Goal: Task Accomplishment & Management: Use online tool/utility

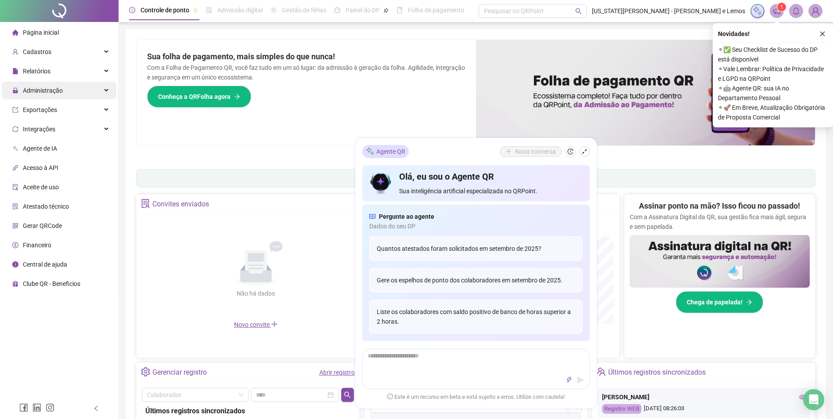
click at [85, 95] on div "Administração" at bounding box center [59, 91] width 115 height 18
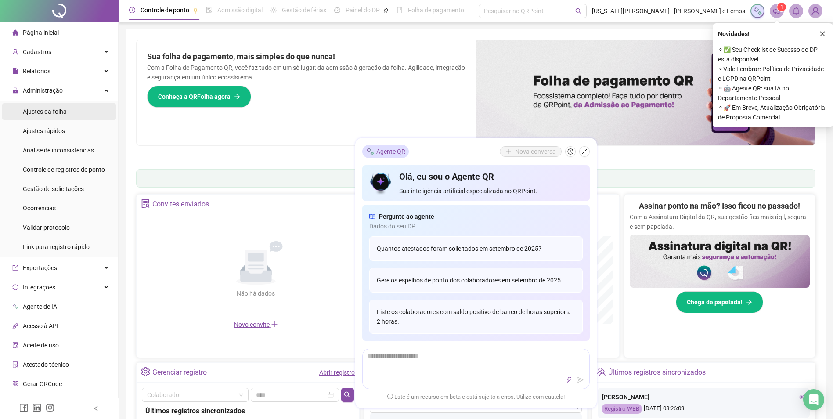
click at [91, 115] on li "Ajustes da folha" at bounding box center [59, 112] width 115 height 18
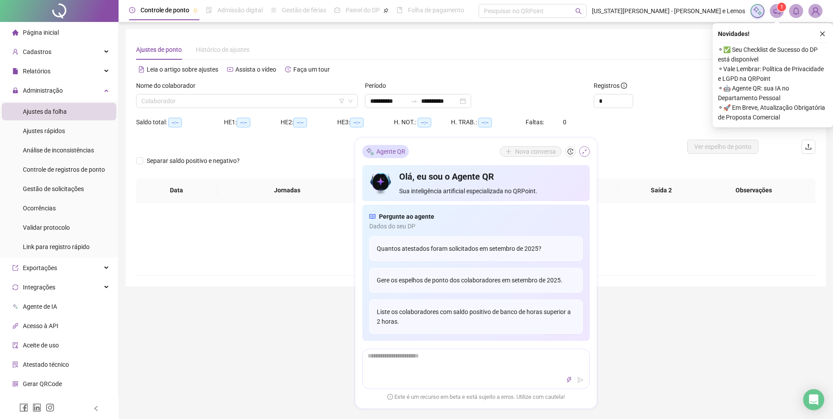
click at [586, 156] on button "button" at bounding box center [584, 151] width 11 height 11
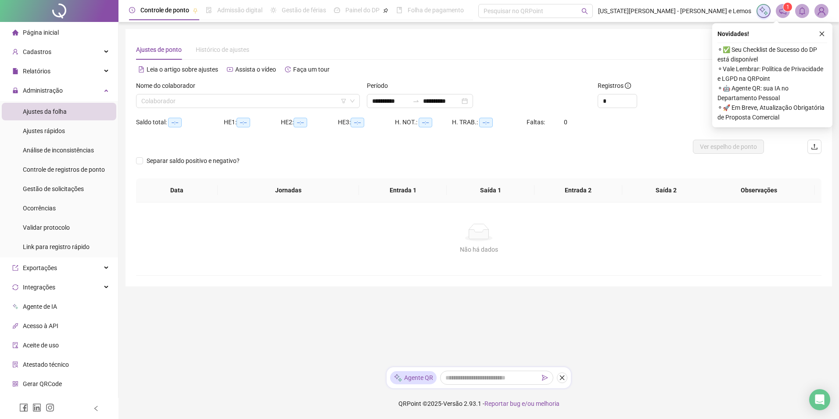
type input "**********"
click at [821, 36] on icon "close" at bounding box center [822, 34] width 5 height 5
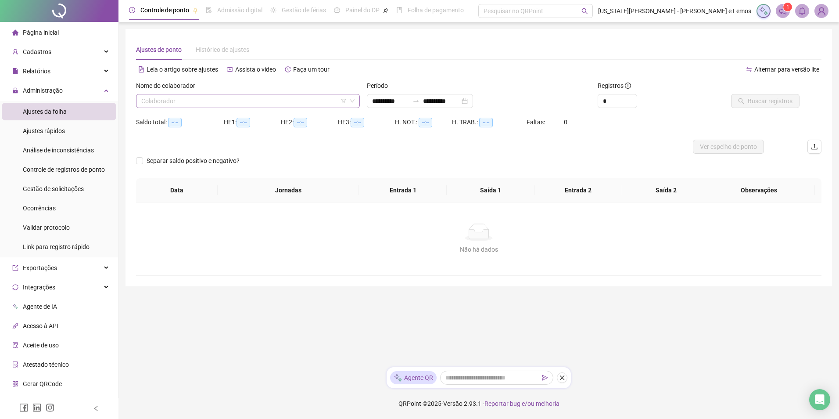
click at [189, 103] on input "search" at bounding box center [243, 100] width 205 height 13
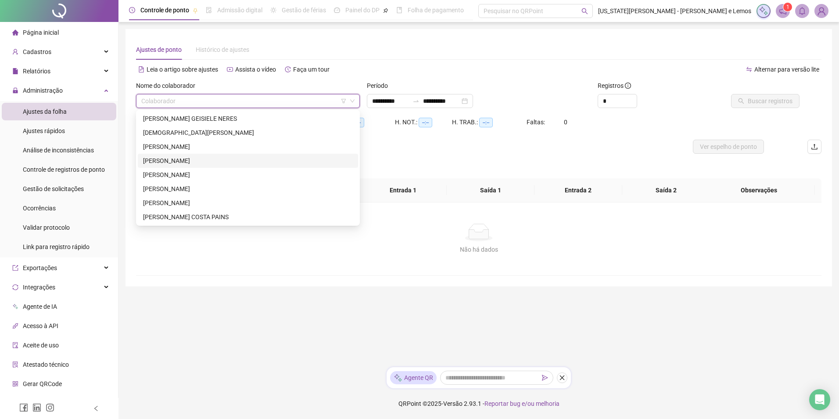
click at [191, 157] on div "DANIELE THAIS DE SOUSA COSTA" at bounding box center [248, 161] width 210 height 10
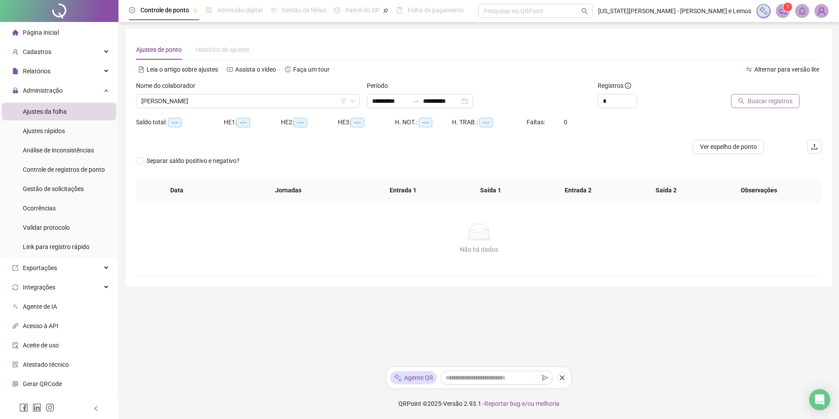
click at [739, 101] on button "Buscar registros" at bounding box center [765, 101] width 68 height 14
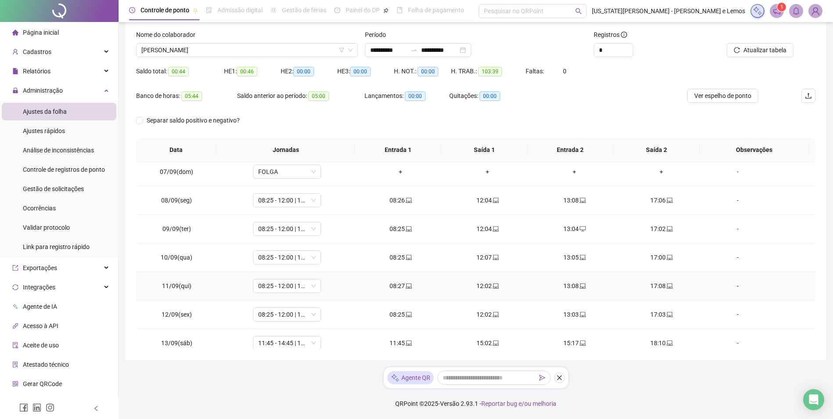
scroll to position [269, 0]
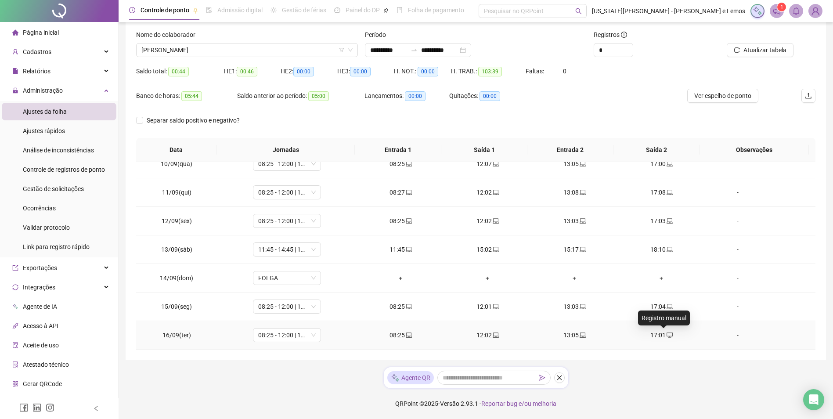
click at [666, 336] on icon "desktop" at bounding box center [669, 335] width 6 height 6
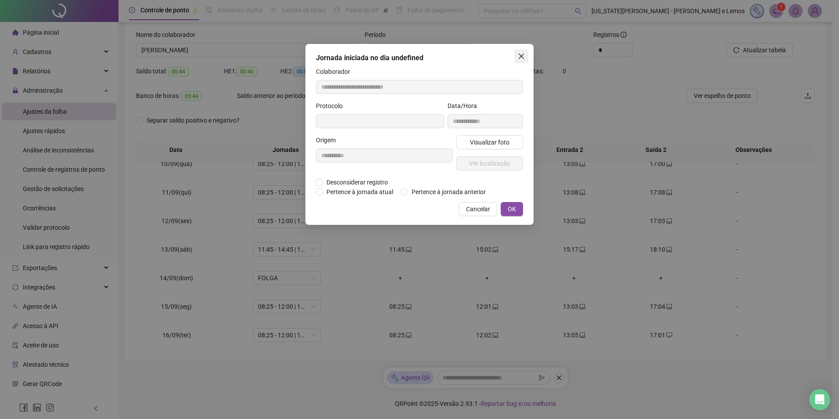
click at [526, 57] on span "Close" at bounding box center [522, 56] width 14 height 7
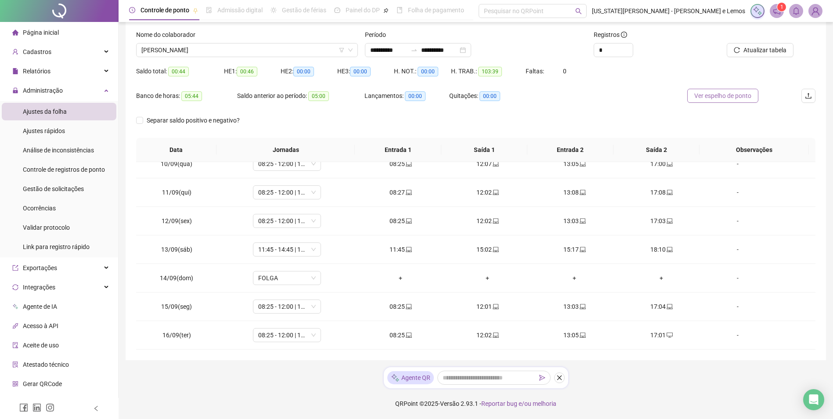
click at [714, 101] on button "Ver espelho de ponto" at bounding box center [722, 96] width 71 height 14
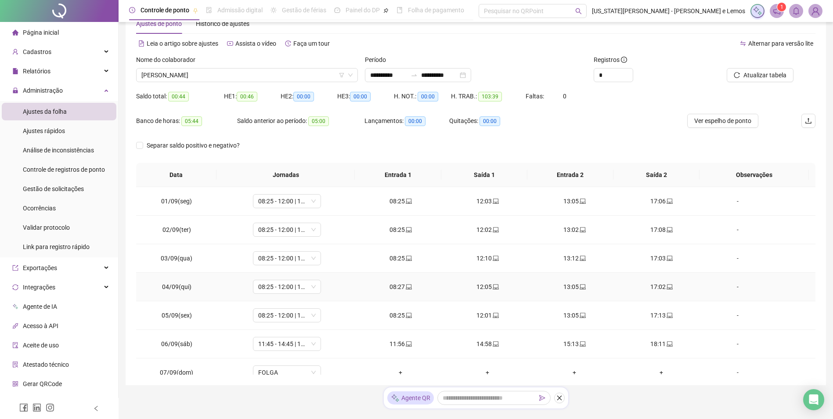
scroll to position [0, 0]
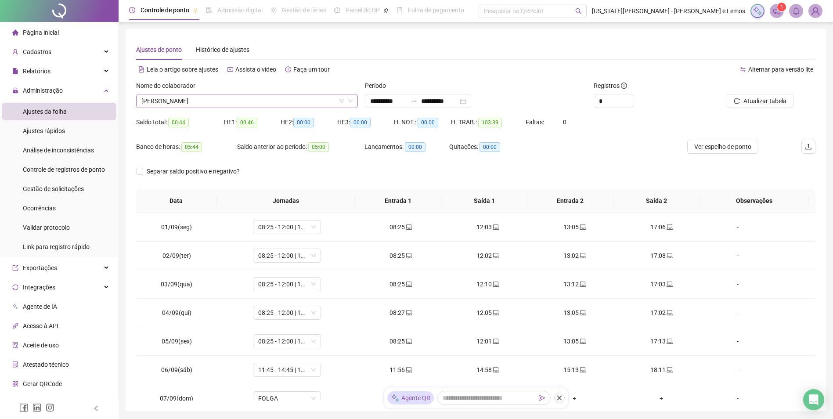
click at [246, 95] on span "DANIELE THAIS DE SOUSA COSTA" at bounding box center [246, 100] width 211 height 13
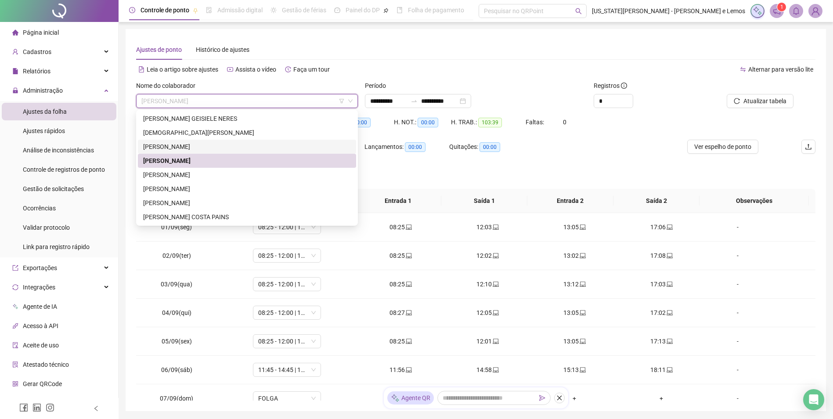
click at [240, 142] on div "DALILA CRISTINA DA SILVA" at bounding box center [247, 147] width 208 height 10
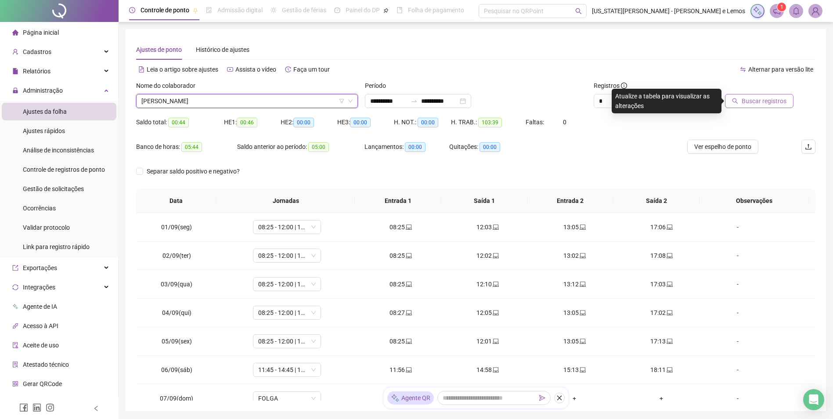
click at [762, 100] on span "Buscar registros" at bounding box center [764, 101] width 45 height 10
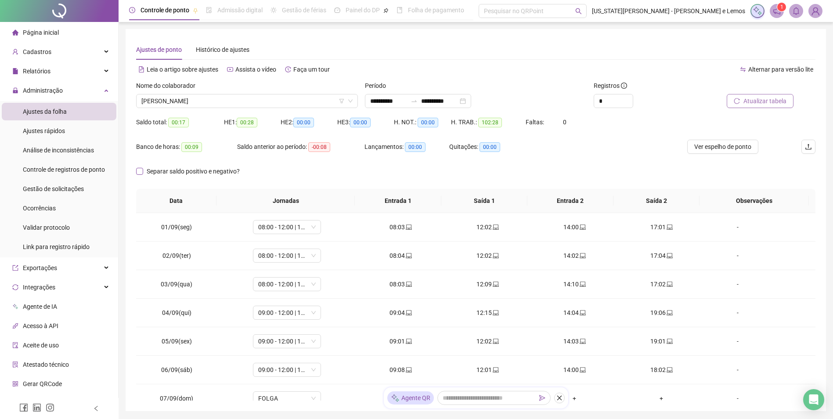
click at [216, 169] on span "Separar saldo positivo e negativo?" at bounding box center [193, 171] width 100 height 10
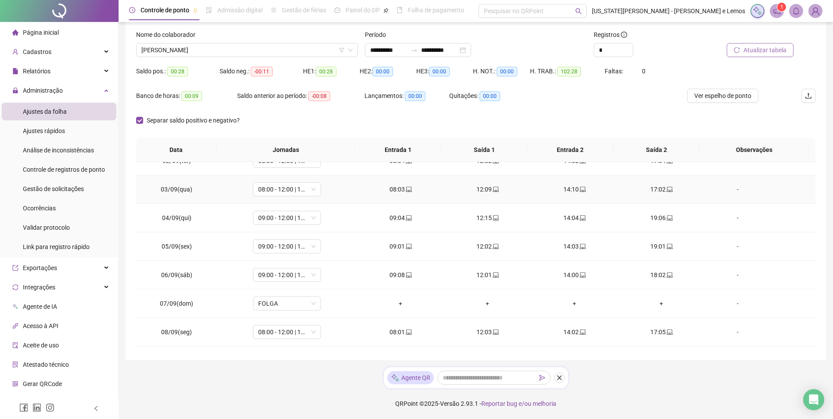
scroll to position [132, 0]
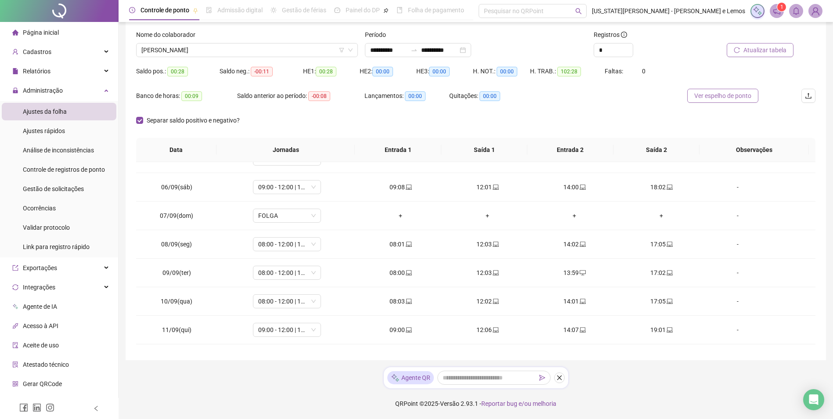
click at [742, 100] on span "Ver espelho de ponto" at bounding box center [722, 96] width 57 height 10
click at [275, 57] on div "DALILA CRISTINA DA SILVA" at bounding box center [247, 50] width 222 height 14
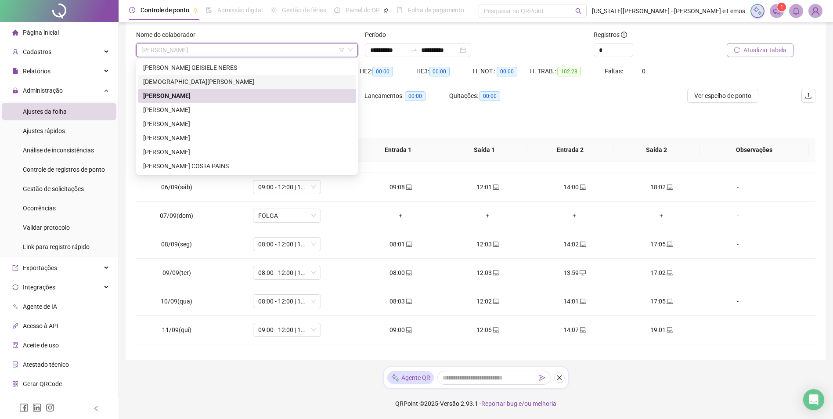
click at [258, 78] on div "CRISTIANE FERNANDES DE JESUS ALMEIDA" at bounding box center [247, 82] width 208 height 10
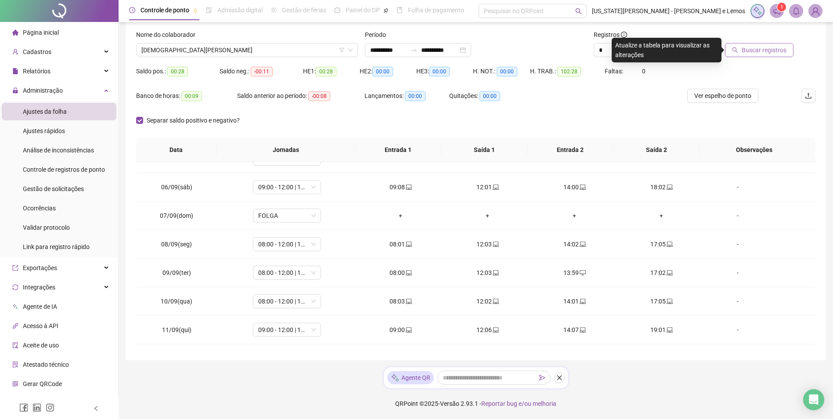
click at [739, 46] on button "Buscar registros" at bounding box center [759, 50] width 68 height 14
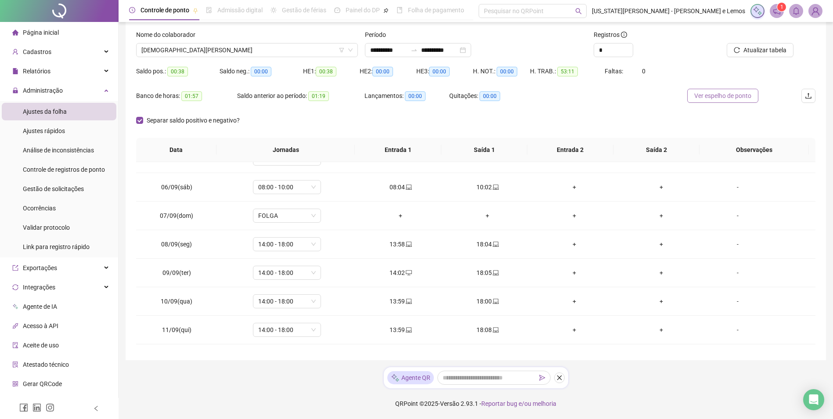
click at [724, 91] on span "Ver espelho de ponto" at bounding box center [722, 96] width 57 height 10
click at [79, 48] on div "Cadastros" at bounding box center [59, 52] width 115 height 18
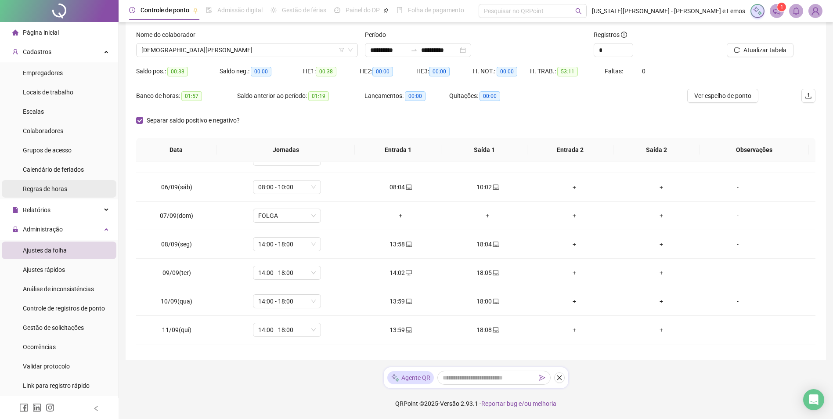
click at [64, 185] on span "Regras de horas" at bounding box center [45, 188] width 44 height 7
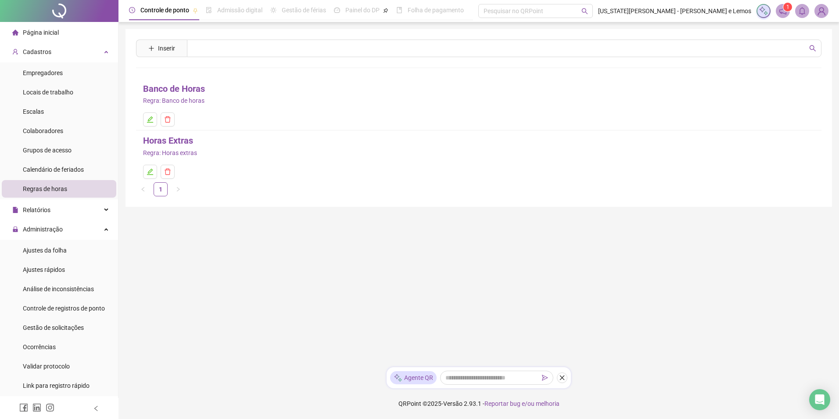
click at [197, 92] on link "Banco de Horas" at bounding box center [174, 89] width 62 height 14
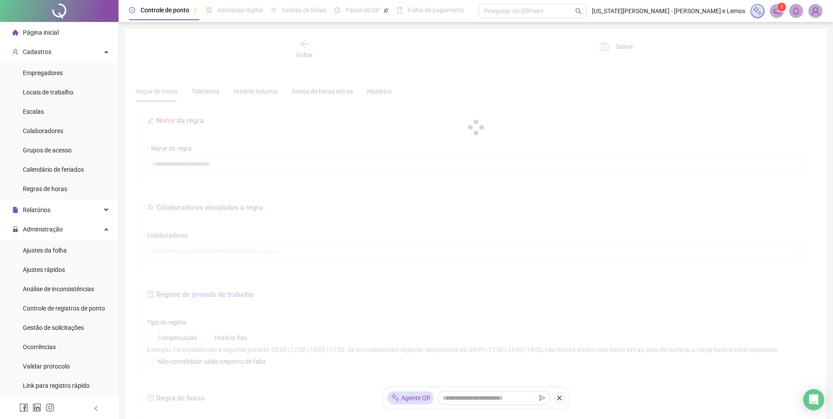
type input "**********"
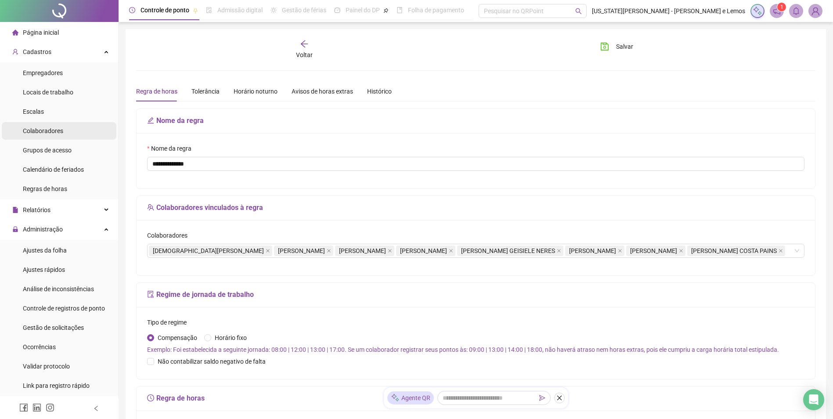
click at [62, 130] on span "Colaboradores" at bounding box center [43, 130] width 40 height 7
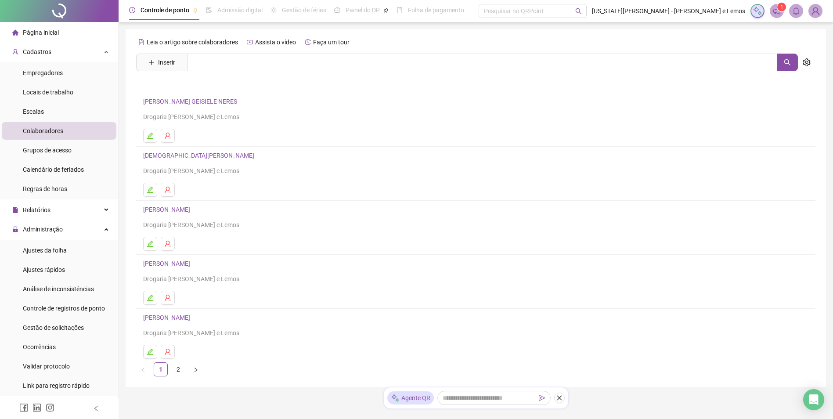
click at [191, 212] on link "DALILA CRISTINA DA SILVA" at bounding box center [168, 209] width 50 height 7
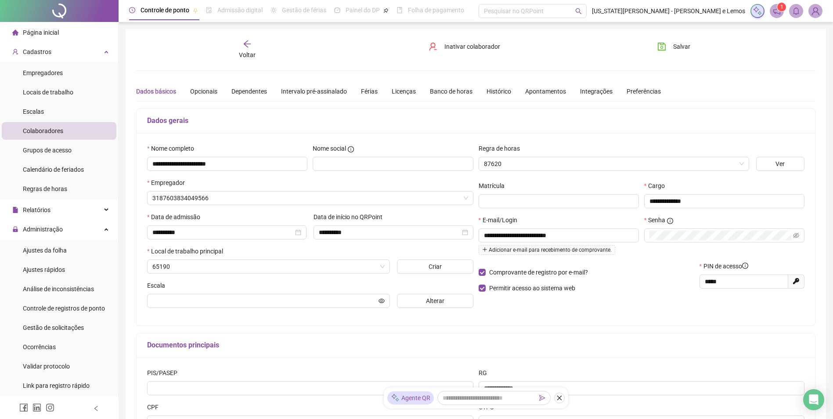
type input "******"
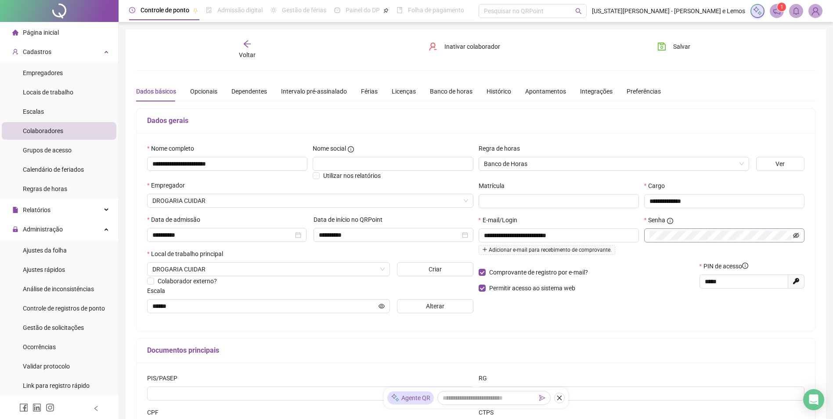
click at [797, 234] on icon "eye-invisible" at bounding box center [796, 235] width 6 height 6
click at [797, 234] on icon "eye" at bounding box center [796, 235] width 6 height 6
click at [437, 87] on div "Banco de horas" at bounding box center [451, 91] width 43 height 10
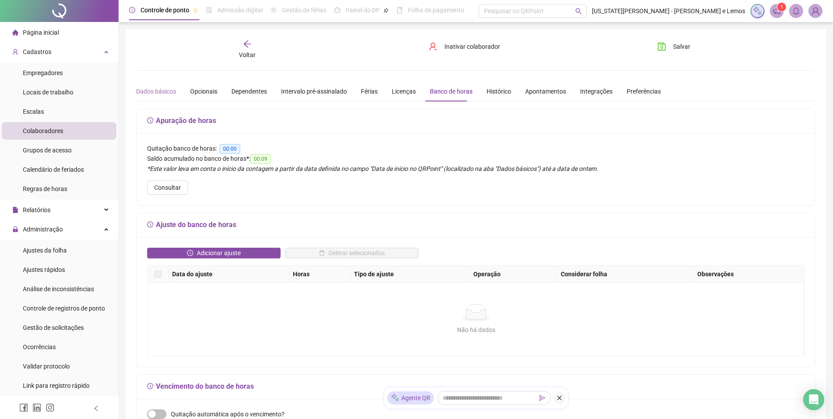
click at [168, 97] on div "Dados básicos" at bounding box center [156, 91] width 40 height 20
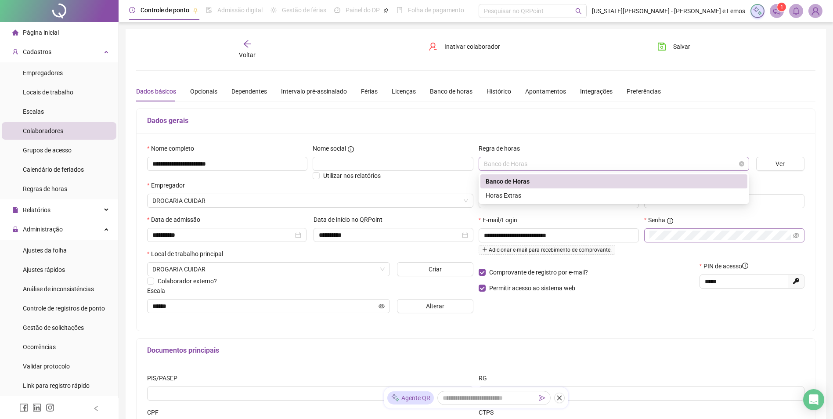
click at [575, 169] on span "Banco de Horas" at bounding box center [614, 163] width 260 height 13
click at [534, 190] on div "Horas Extras" at bounding box center [613, 195] width 267 height 14
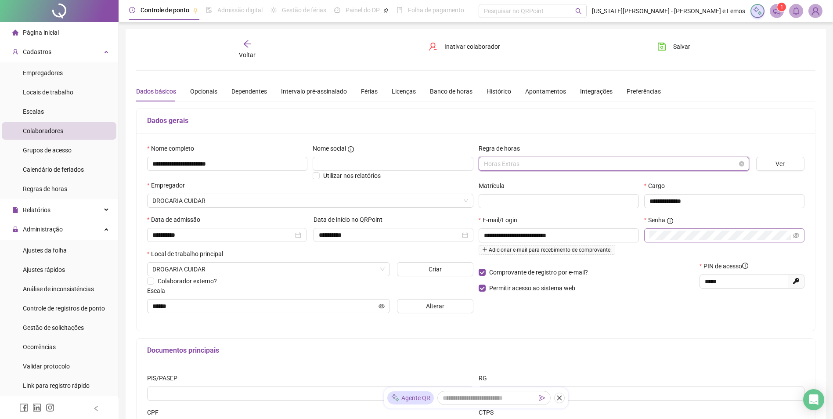
click at [567, 168] on span "Horas Extras" at bounding box center [614, 163] width 260 height 13
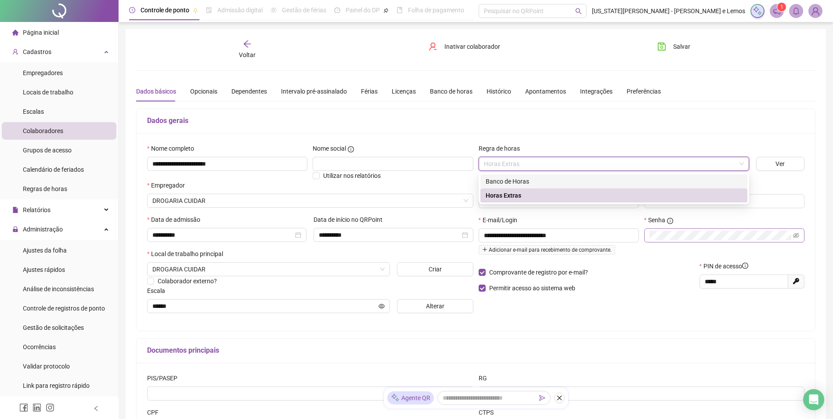
click at [546, 182] on div "Banco de Horas" at bounding box center [614, 182] width 256 height 10
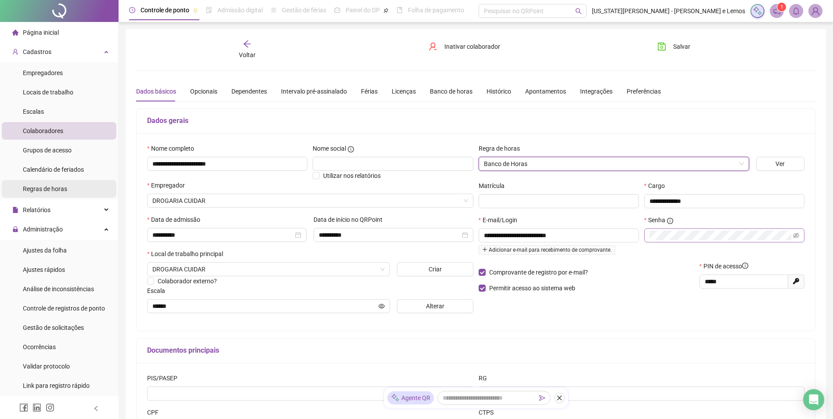
click at [53, 193] on div "Regras de horas" at bounding box center [45, 189] width 44 height 18
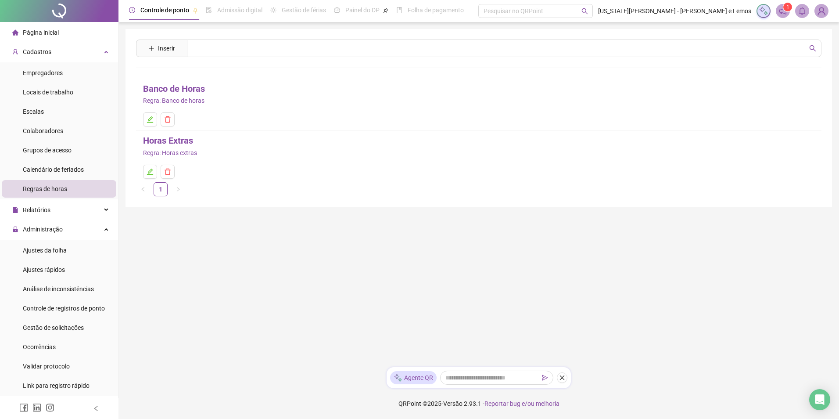
click at [192, 93] on link "Banco de Horas" at bounding box center [174, 89] width 62 height 14
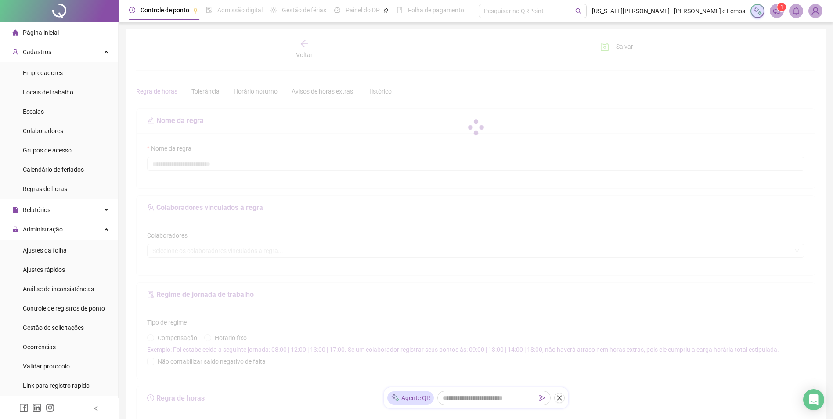
type input "**********"
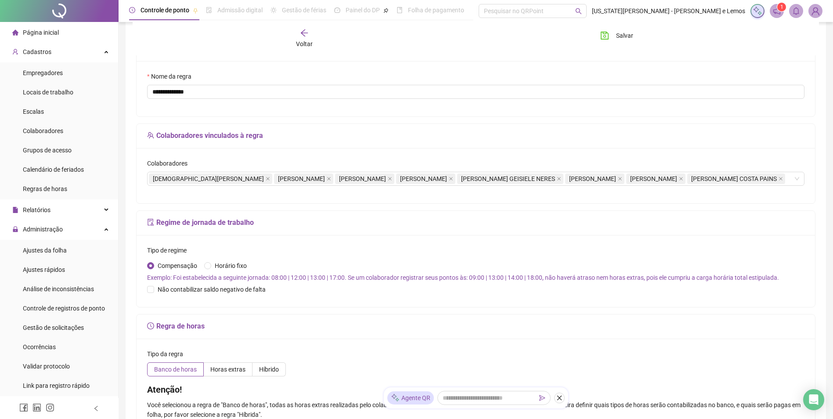
scroll to position [88, 0]
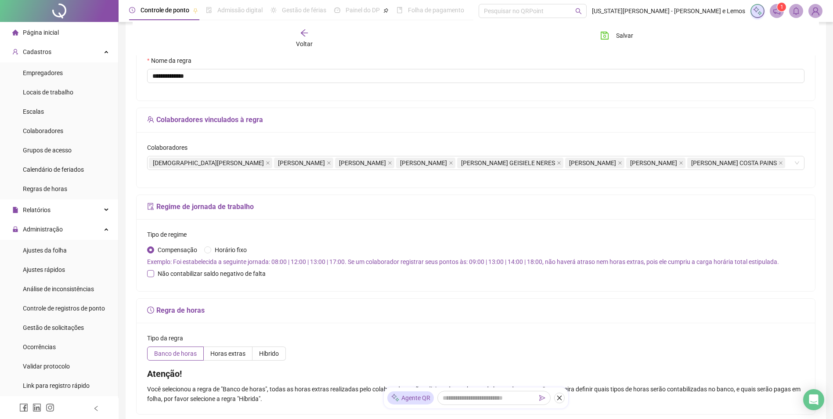
click at [167, 278] on span "Não contabilizar saldo negativo de falta" at bounding box center [211, 274] width 115 height 10
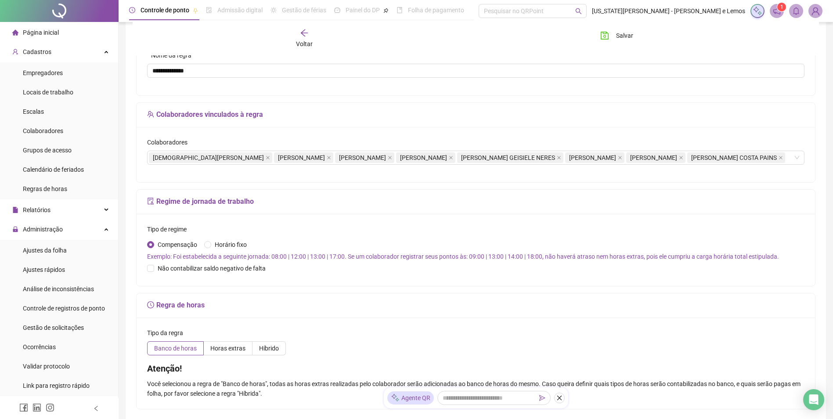
scroll to position [77, 0]
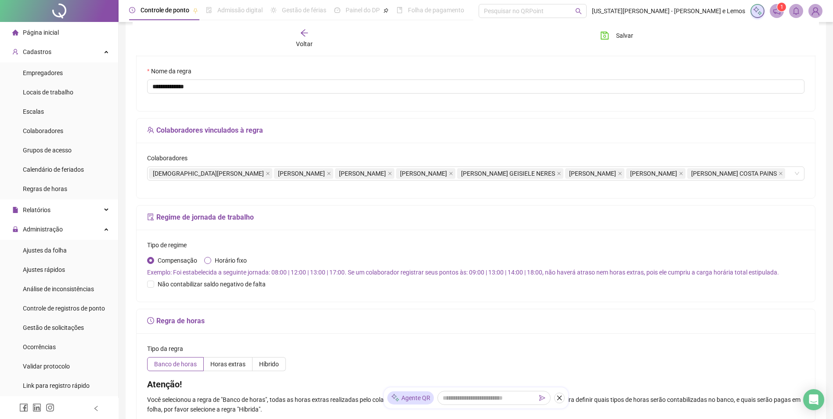
click at [214, 265] on span "Horário fixo" at bounding box center [230, 261] width 39 height 10
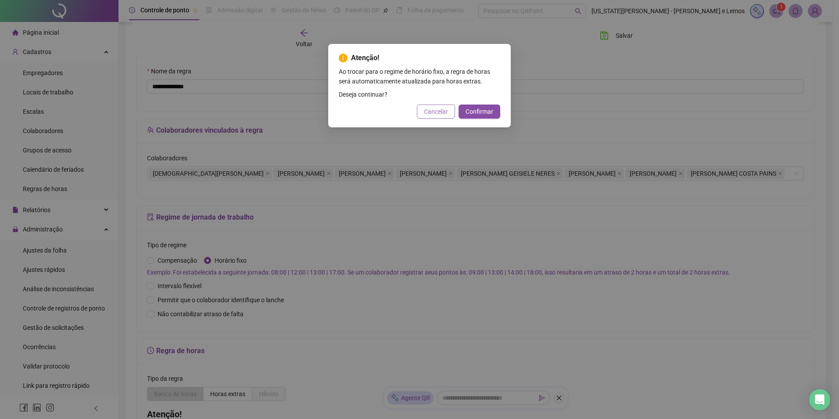
click at [438, 110] on span "Cancelar" at bounding box center [436, 112] width 24 height 10
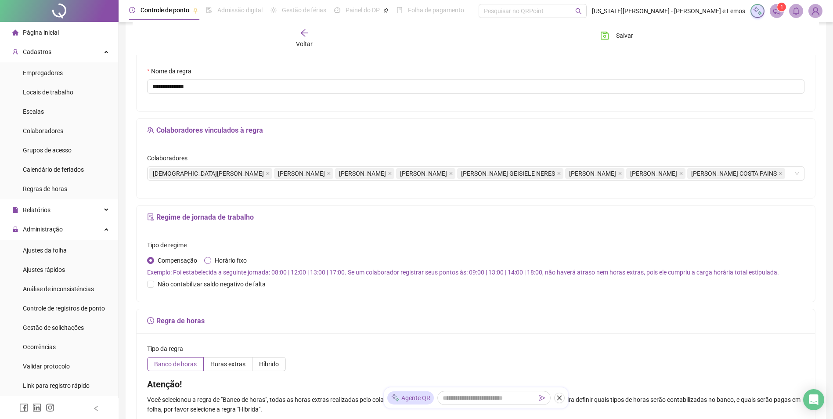
click at [226, 265] on span "Horário fixo" at bounding box center [230, 261] width 39 height 10
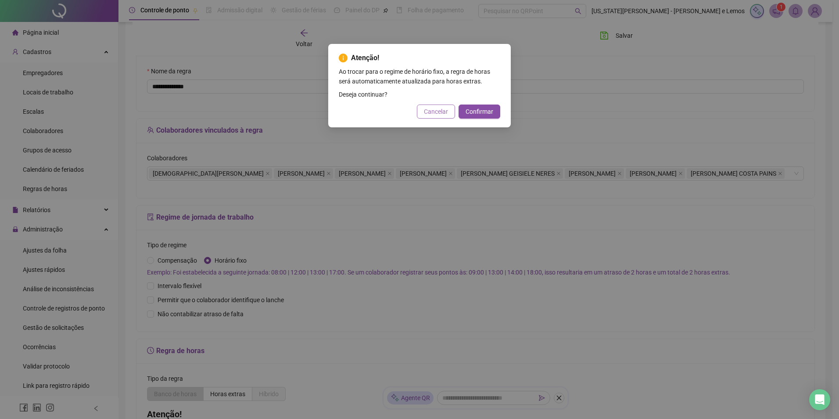
click at [422, 114] on button "Cancelar" at bounding box center [436, 111] width 38 height 14
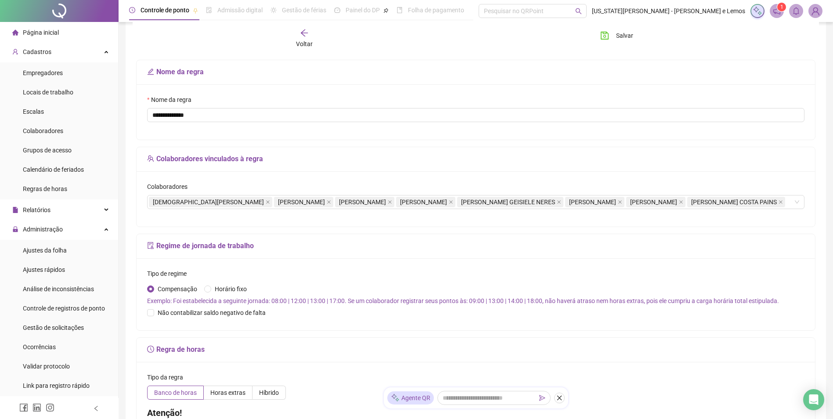
scroll to position [0, 0]
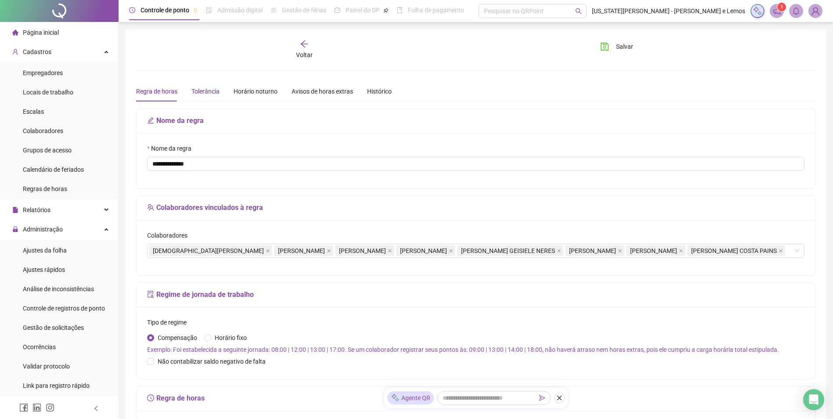
click at [205, 89] on div "Tolerância" at bounding box center [205, 91] width 28 height 10
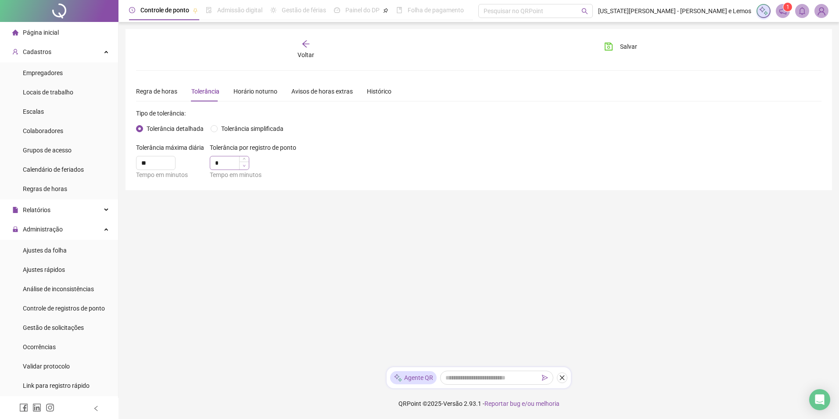
click at [245, 169] on span "Decrease Value" at bounding box center [244, 166] width 10 height 8
click at [225, 162] on input "*" at bounding box center [229, 162] width 39 height 13
type input "*"
click at [161, 168] on input "**" at bounding box center [156, 162] width 39 height 13
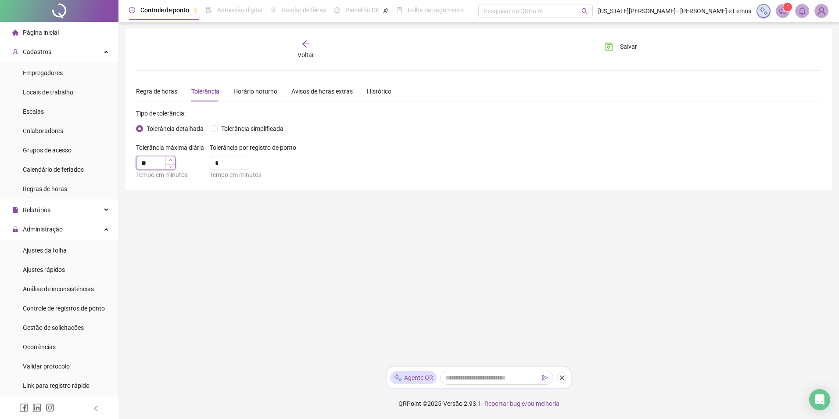
click at [172, 159] on span "Increase Value" at bounding box center [171, 160] width 10 height 8
type input "**"
click at [172, 167] on icon "down" at bounding box center [170, 165] width 3 height 3
click at [243, 159] on icon "up" at bounding box center [244, 160] width 3 height 3
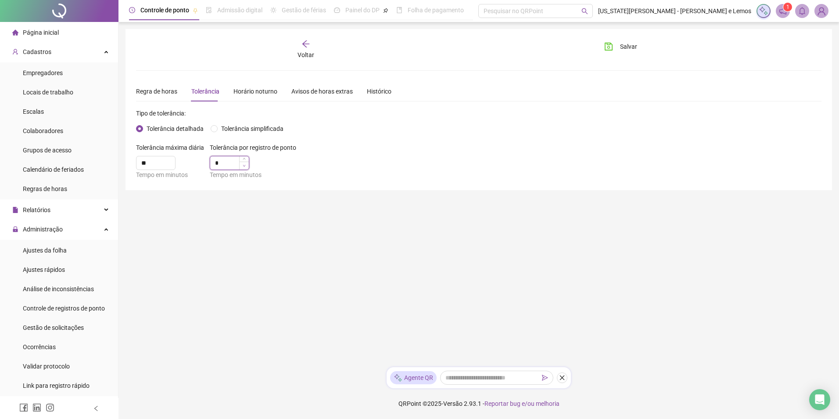
type input "*"
click at [244, 167] on icon "down" at bounding box center [244, 165] width 3 height 3
click at [257, 126] on span "Tolerância simplificada" at bounding box center [252, 129] width 69 height 10
click at [176, 132] on span "Tolerância detalhada" at bounding box center [175, 129] width 64 height 10
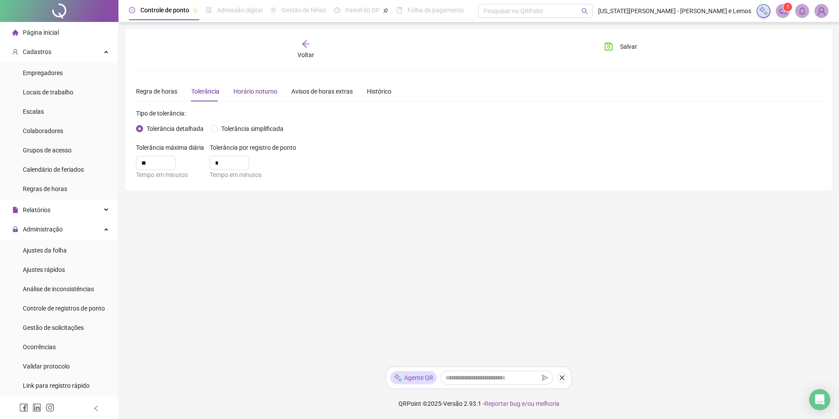
click at [248, 95] on div "Horário noturno" at bounding box center [256, 91] width 44 height 10
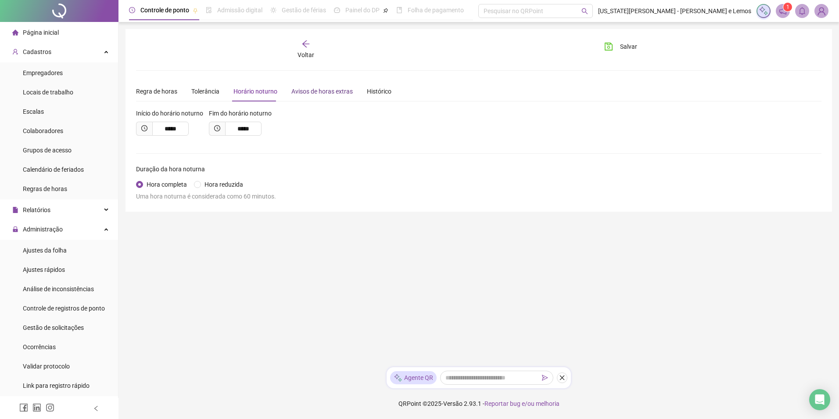
click at [321, 90] on div "Avisos de horas extras" at bounding box center [322, 91] width 61 height 10
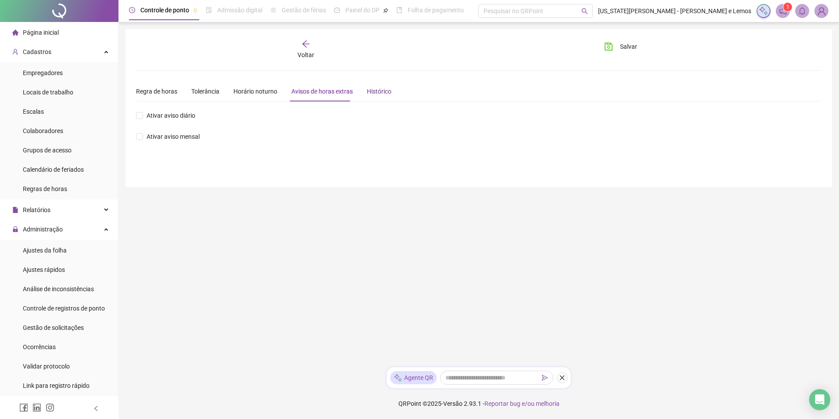
click at [367, 89] on div "Histórico" at bounding box center [379, 91] width 25 height 10
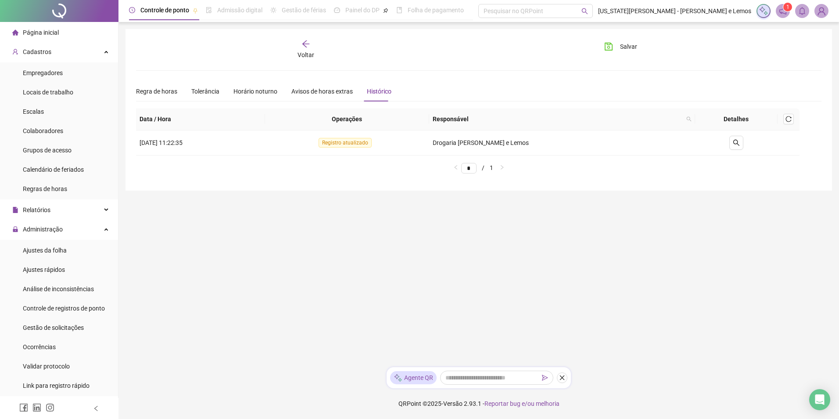
click at [309, 52] on span "Voltar" at bounding box center [306, 54] width 17 height 7
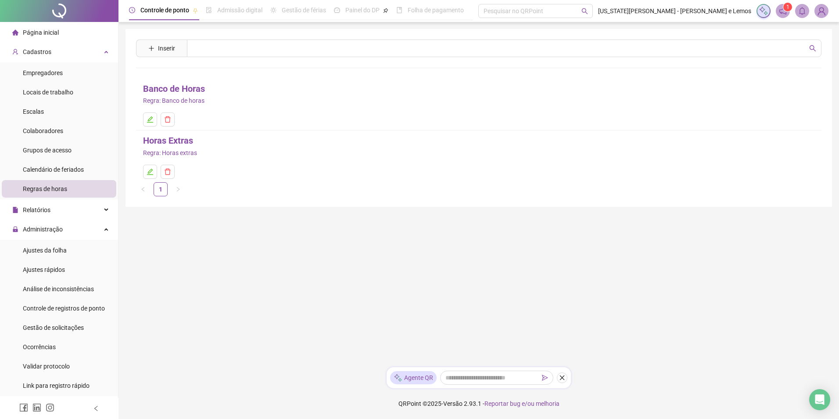
click at [186, 88] on link "Banco de Horas" at bounding box center [174, 89] width 62 height 14
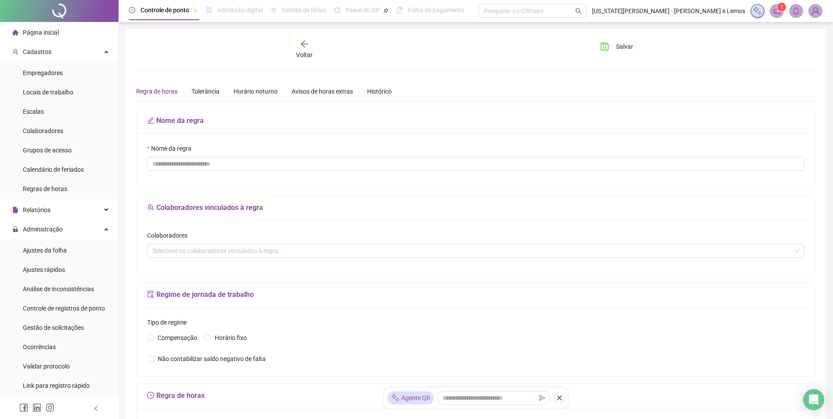
type input "**********"
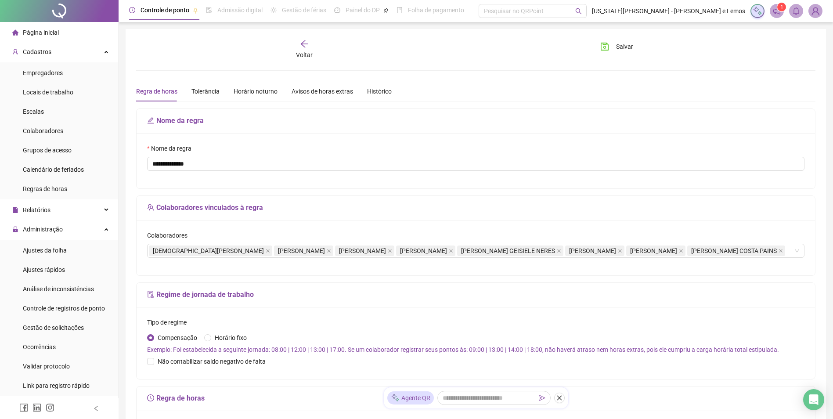
click at [315, 49] on div "Voltar" at bounding box center [305, 50] width 108 height 20
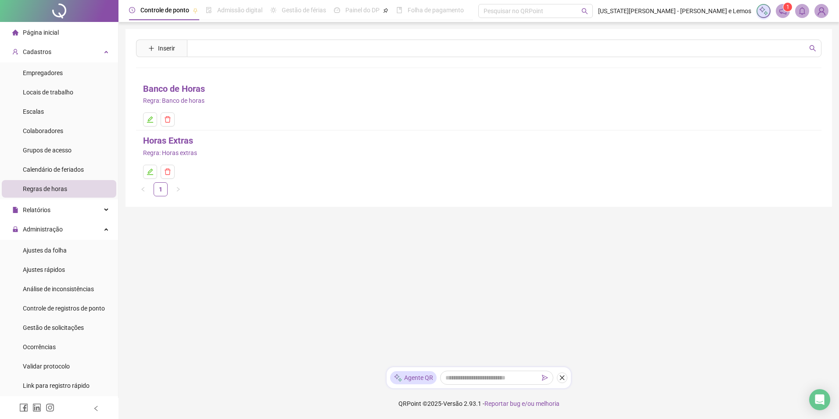
click at [186, 147] on link "Horas Extras" at bounding box center [168, 141] width 50 height 14
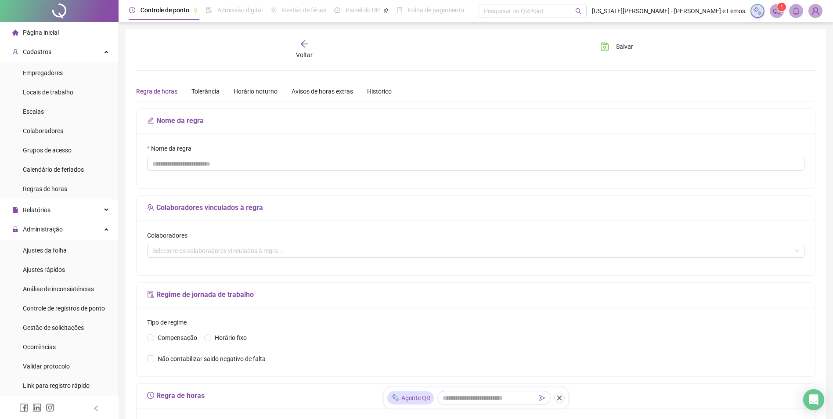
type input "**********"
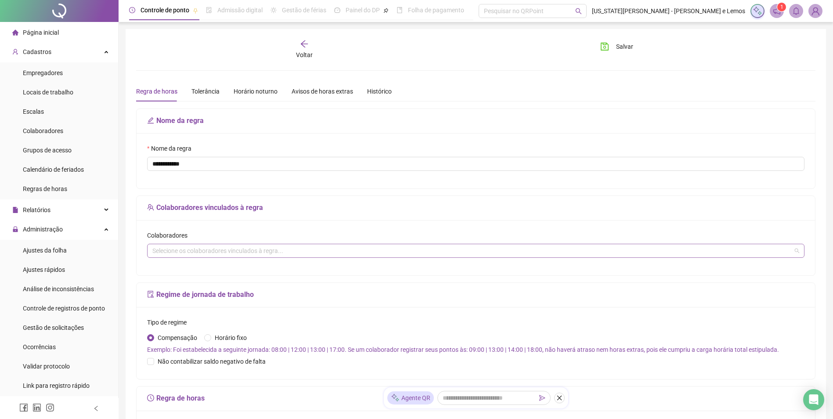
click at [217, 251] on div "Selecione os colaboradores vinculados à regra..." at bounding box center [475, 251] width 657 height 14
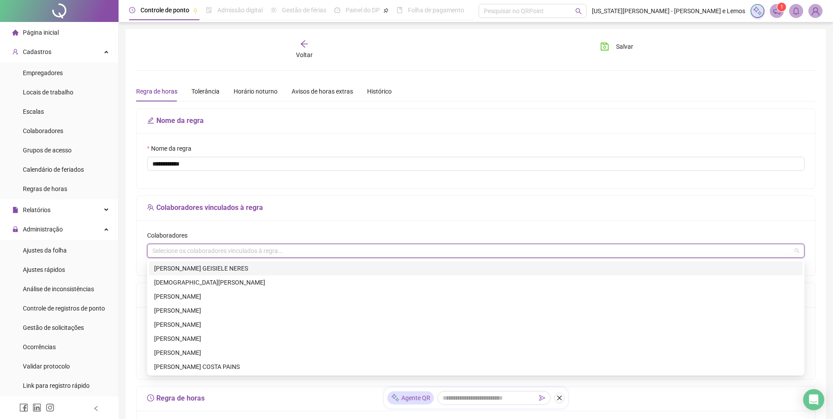
click at [217, 271] on div "CAROLINE GEISIELE NERES" at bounding box center [475, 268] width 643 height 10
click at [241, 266] on div "CAROLINE GEISIELE NERES" at bounding box center [475, 268] width 643 height 10
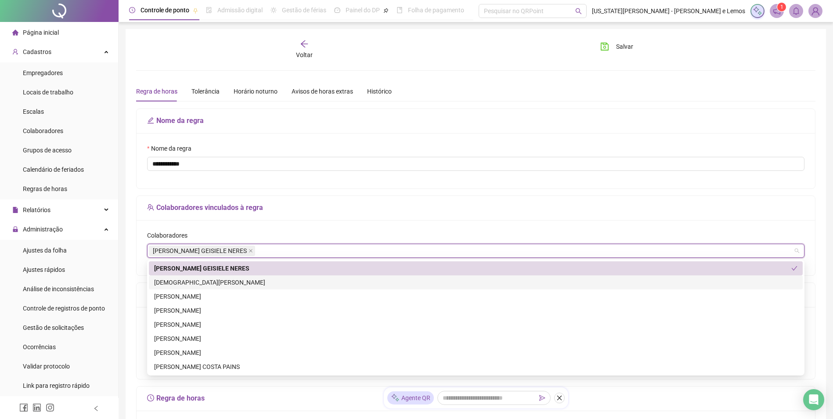
click at [245, 281] on div "CRISTIANE FERNANDES DE JESUS ALMEIDA" at bounding box center [475, 282] width 643 height 10
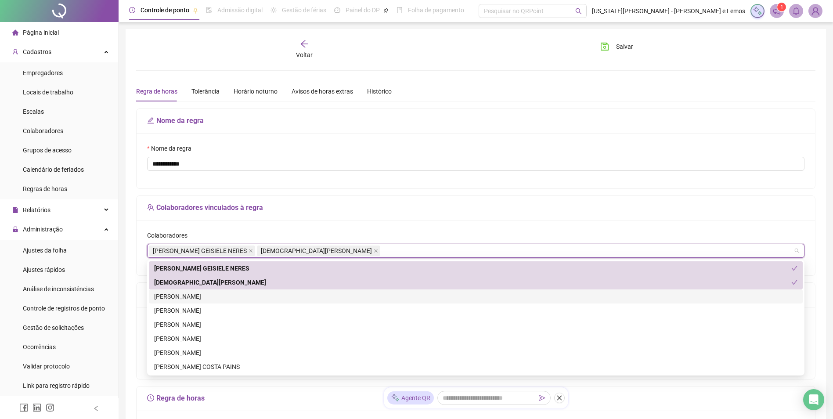
drag, startPoint x: 242, startPoint y: 294, endPoint x: 241, endPoint y: 319, distance: 24.6
click at [241, 296] on div "DALILA CRISTINA DA SILVA" at bounding box center [475, 297] width 643 height 10
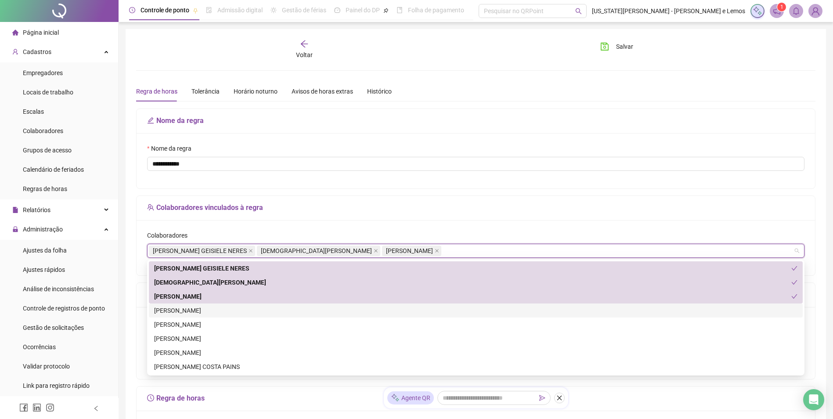
click at [235, 313] on div "DANIELE THAIS DE SOUSA COSTA" at bounding box center [475, 311] width 643 height 10
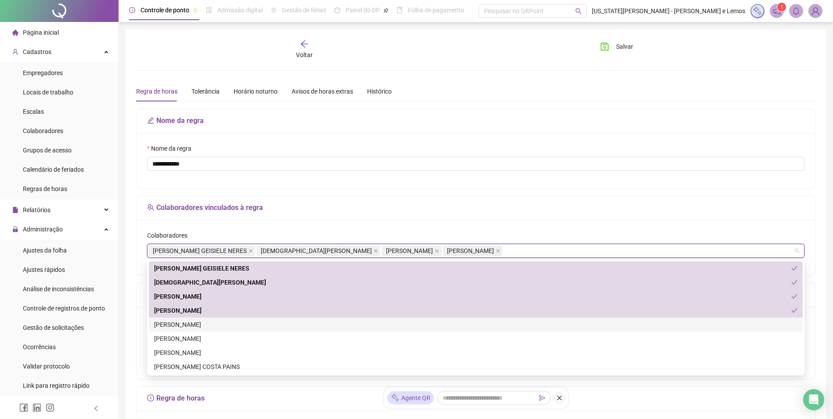
click at [235, 322] on div "EDVALDO PEREIRA DE ALMEIDA" at bounding box center [475, 325] width 643 height 10
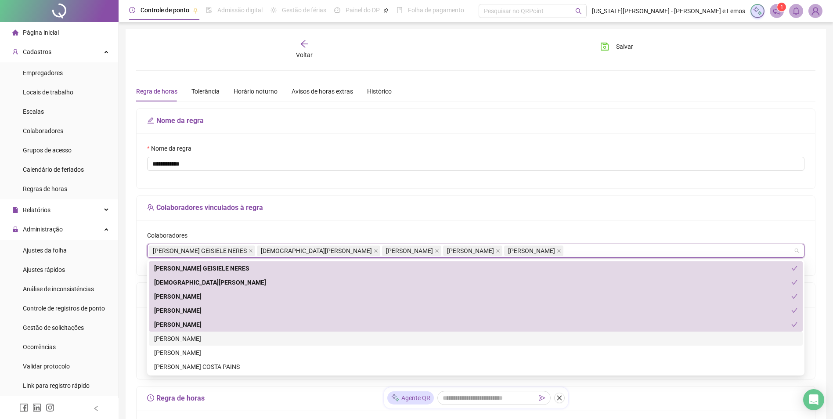
click at [234, 344] on div "ERICA LUIZA SILVA" at bounding box center [476, 338] width 654 height 14
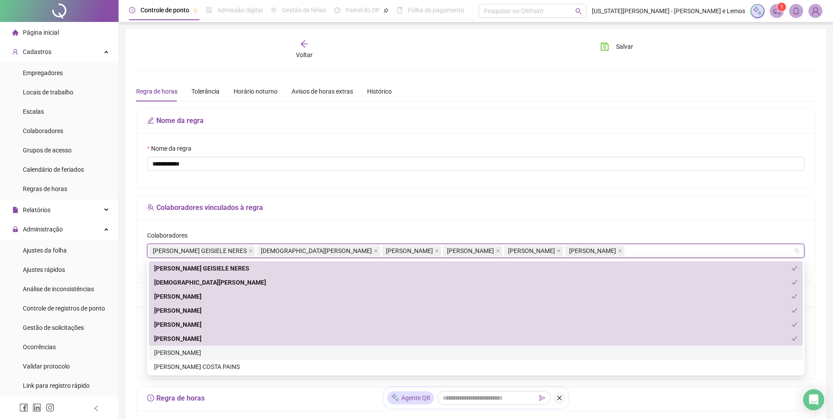
click at [231, 354] on div "GEISILAINE ALVES SOARES" at bounding box center [475, 353] width 643 height 10
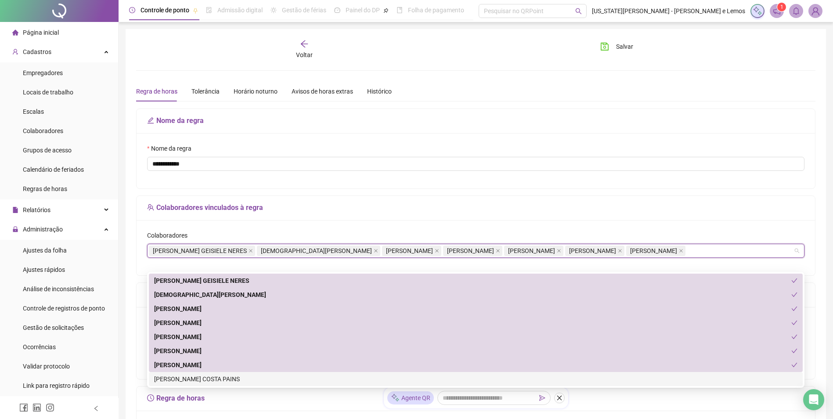
click at [215, 384] on div "WESLEY CAUA COSTA PAINS" at bounding box center [476, 379] width 654 height 14
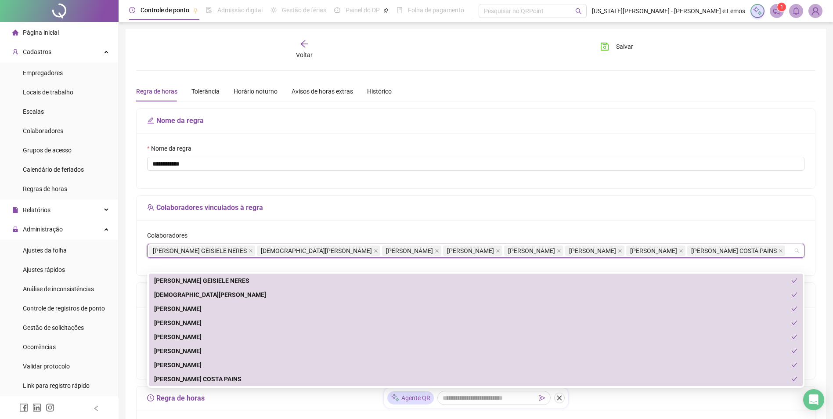
click at [302, 196] on div "Colaboradores vinculados à regra" at bounding box center [476, 208] width 678 height 25
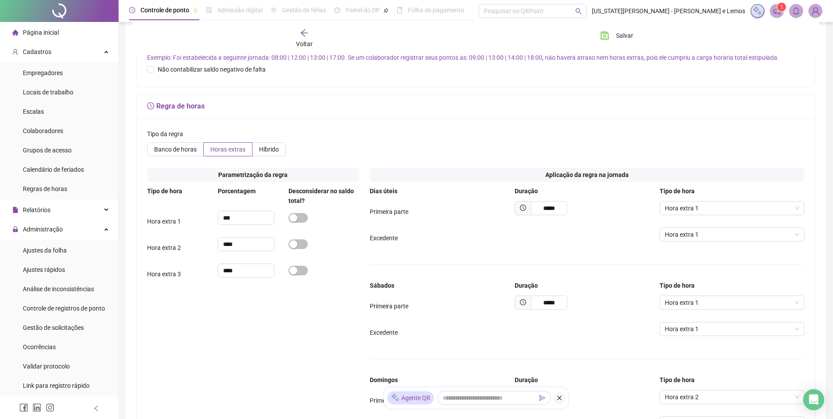
scroll to position [307, 0]
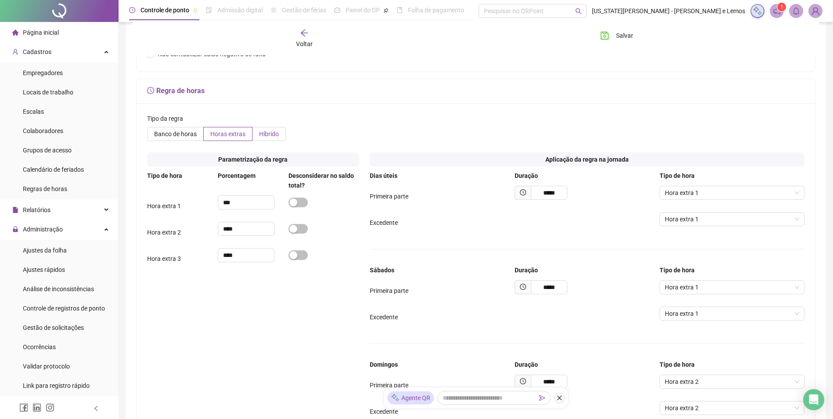
click at [269, 137] on span "Híbrido" at bounding box center [269, 133] width 20 height 7
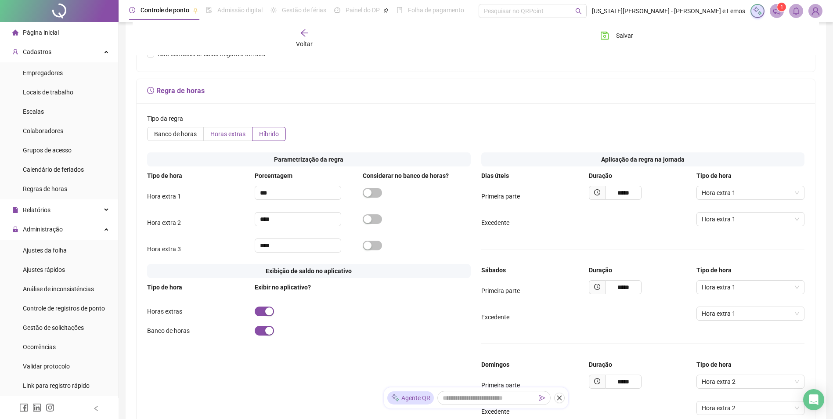
click at [236, 137] on span "Horas extras" at bounding box center [227, 133] width 35 height 7
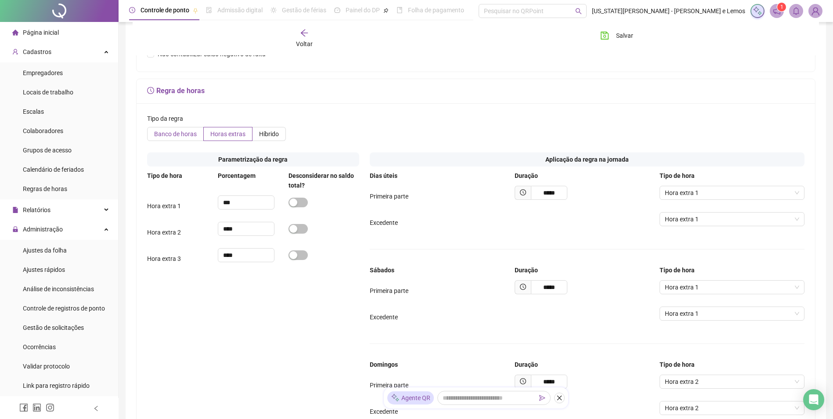
click at [155, 137] on span "Banco de horas" at bounding box center [175, 133] width 43 height 7
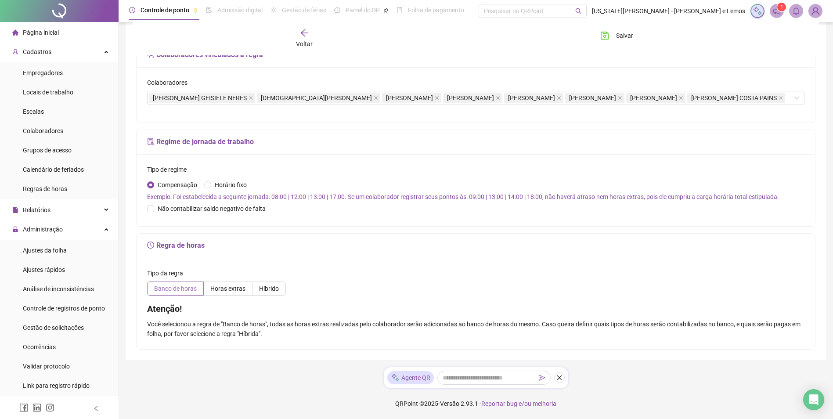
scroll to position [165, 0]
click at [231, 296] on div "Tipo da regra Banco de horas Horas extras Híbrido Atenção! Você selecionou a re…" at bounding box center [476, 303] width 678 height 91
click at [237, 293] on label "Horas extras" at bounding box center [228, 288] width 49 height 14
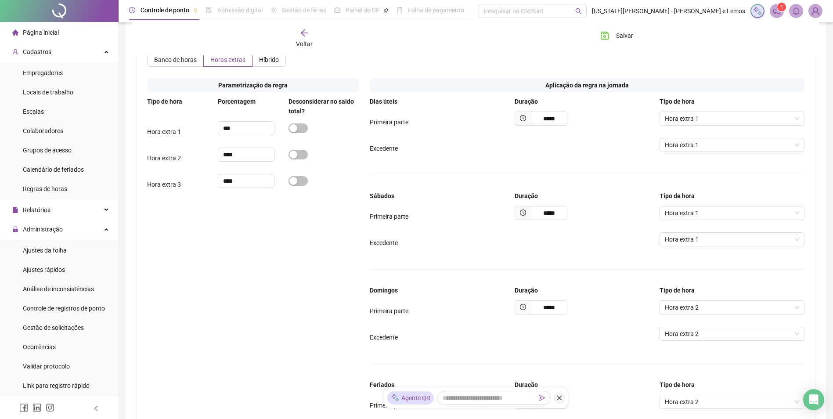
scroll to position [366, 0]
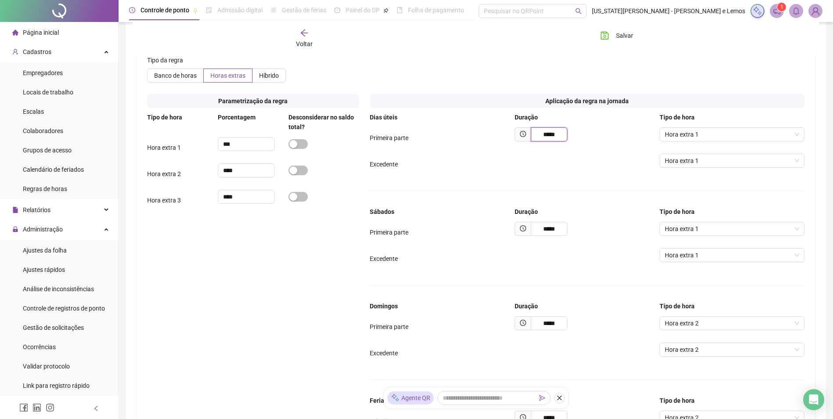
click at [557, 141] on input "*****" at bounding box center [549, 134] width 36 height 14
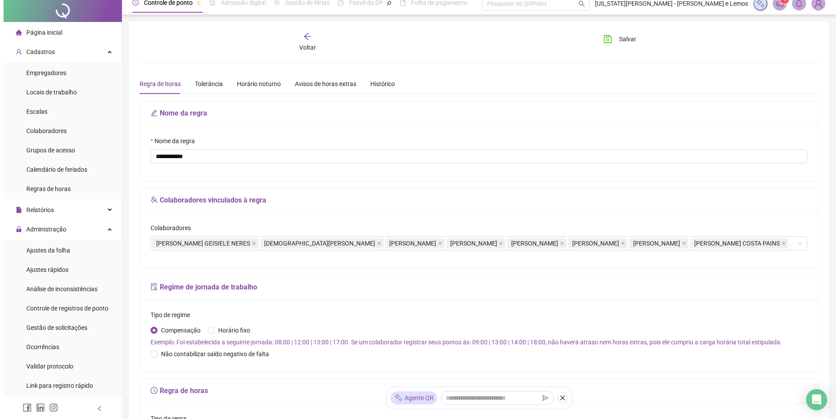
scroll to position [0, 0]
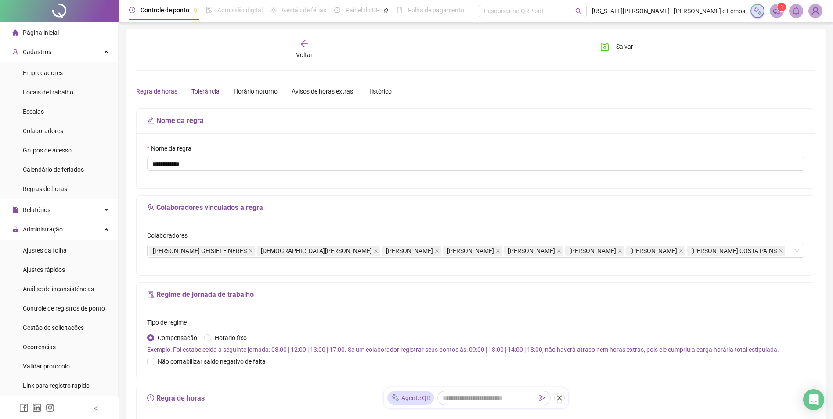
click at [214, 87] on div "Tolerância" at bounding box center [205, 91] width 28 height 10
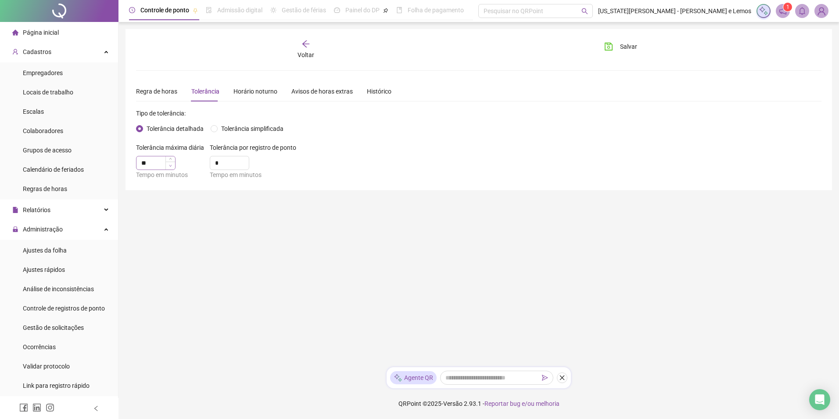
click at [173, 169] on span "Decrease Value" at bounding box center [171, 166] width 10 height 8
click at [166, 167] on span "Decrease Value" at bounding box center [171, 166] width 10 height 8
click at [159, 163] on input "**" at bounding box center [156, 162] width 39 height 13
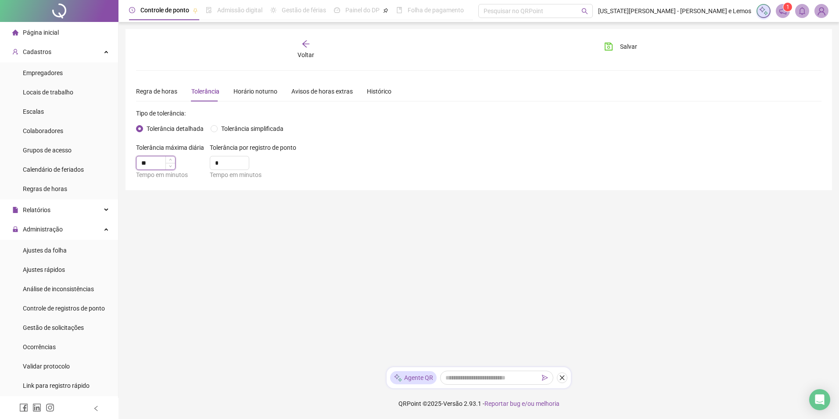
click at [159, 163] on input "**" at bounding box center [156, 162] width 39 height 13
type input "**"
click at [220, 130] on span "Tolerância simplificada" at bounding box center [252, 129] width 69 height 10
click at [200, 130] on span "Tolerância detalhada" at bounding box center [175, 129] width 64 height 10
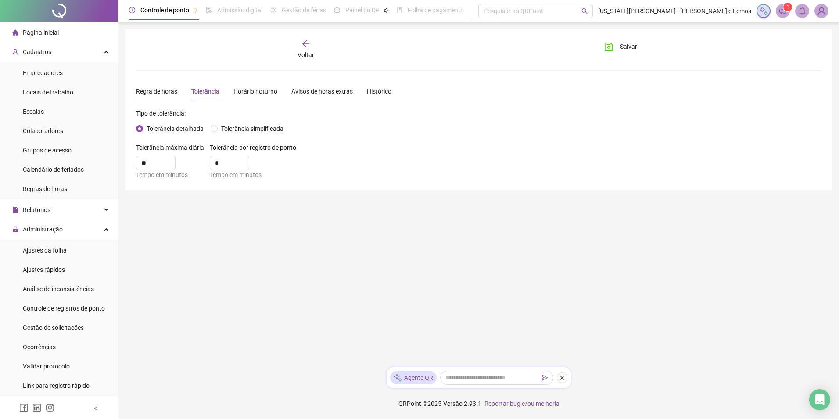
click at [308, 55] on span "Voltar" at bounding box center [306, 54] width 17 height 7
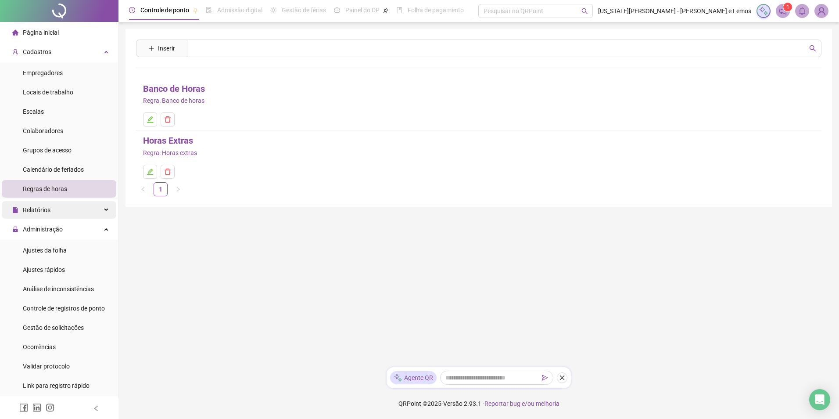
click at [83, 216] on div "Relatórios" at bounding box center [59, 210] width 115 height 18
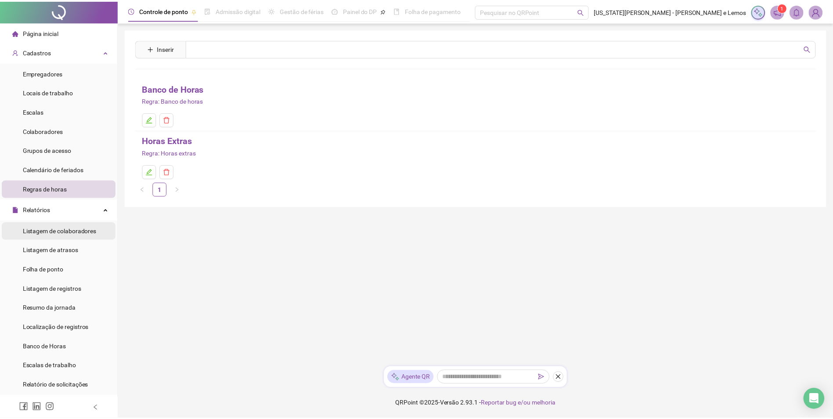
scroll to position [44, 0]
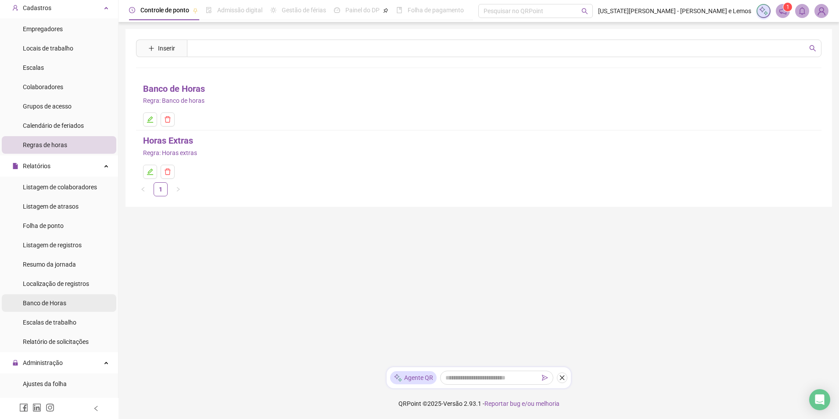
click at [63, 304] on span "Banco de Horas" at bounding box center [44, 302] width 43 height 7
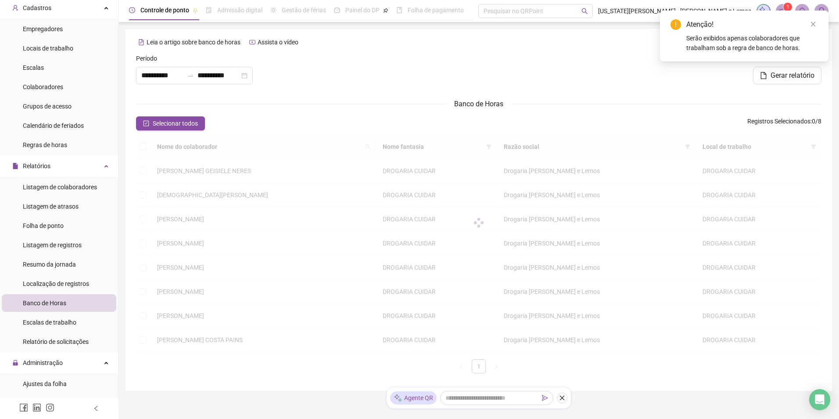
type input "**********"
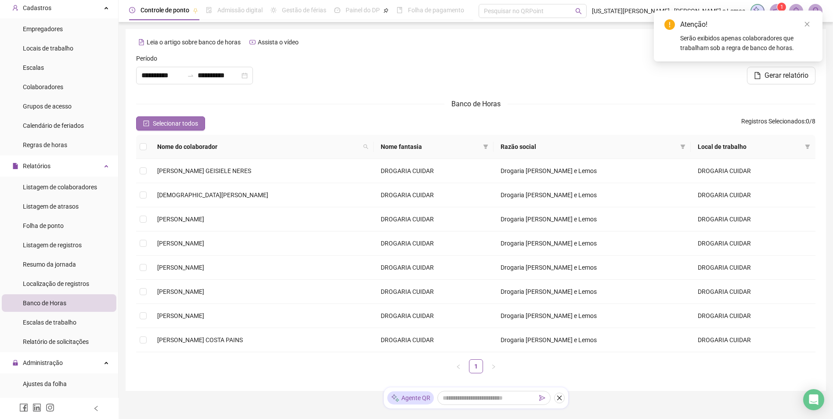
click at [165, 128] on span "Selecionar todos" at bounding box center [175, 124] width 45 height 10
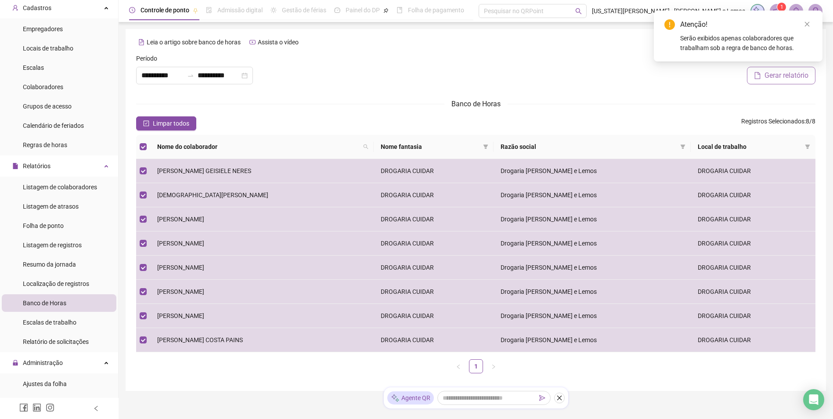
click at [764, 74] on span "Gerar relatório" at bounding box center [786, 75] width 44 height 11
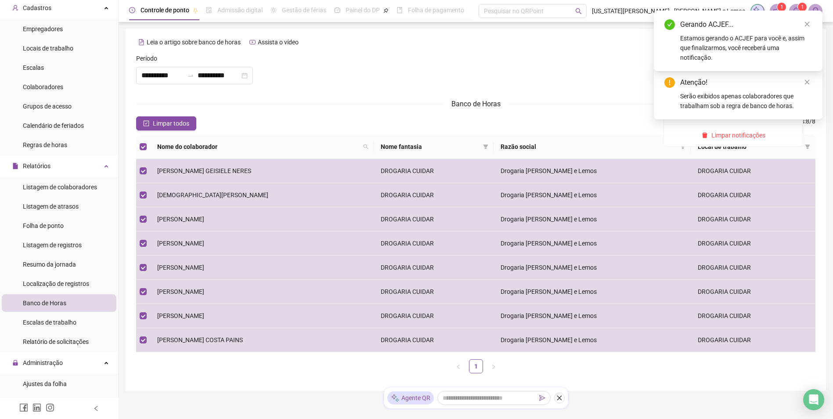
click at [797, 6] on span at bounding box center [796, 11] width 14 height 14
click at [807, 26] on icon "close" at bounding box center [807, 24] width 6 height 6
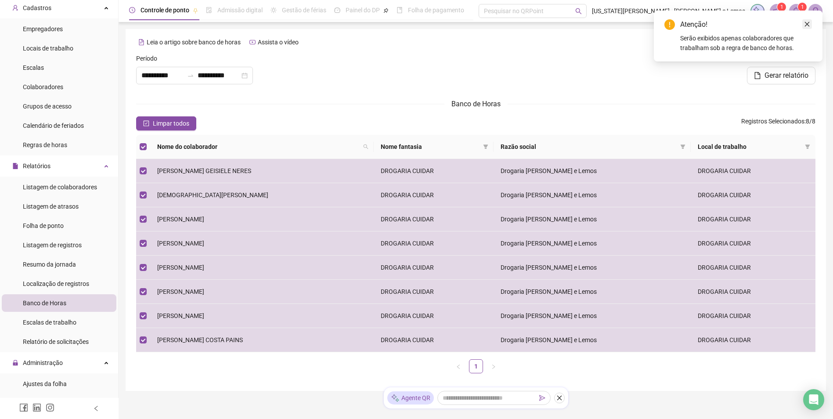
click at [807, 21] on icon "close" at bounding box center [807, 24] width 6 height 6
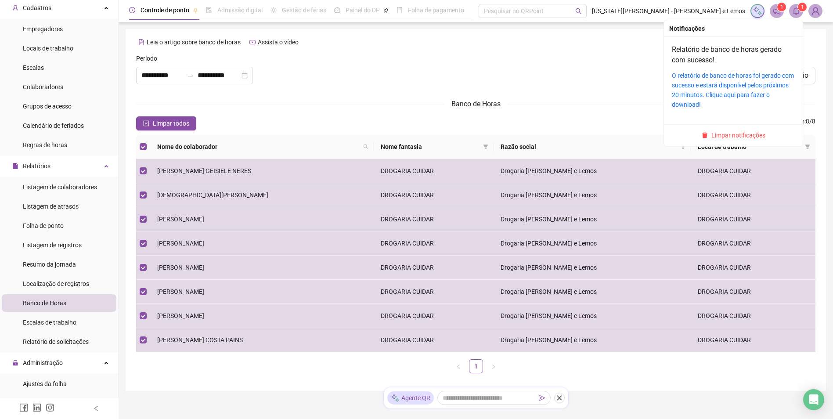
click at [804, 11] on sup "1" at bounding box center [802, 7] width 9 height 9
click at [796, 14] on icon "bell" at bounding box center [796, 11] width 6 height 8
click at [751, 85] on link "O relatório de banco de horas foi gerado com sucesso e estará disponível pelos …" at bounding box center [733, 90] width 122 height 36
